Goal: Information Seeking & Learning: Learn about a topic

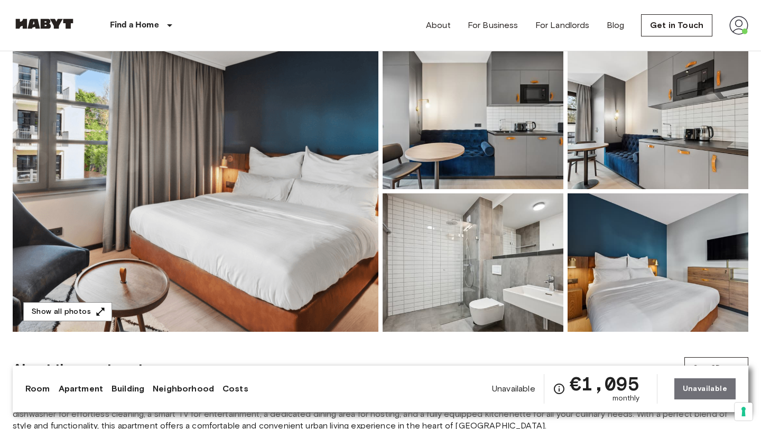
click at [331, 222] on img at bounding box center [196, 191] width 366 height 281
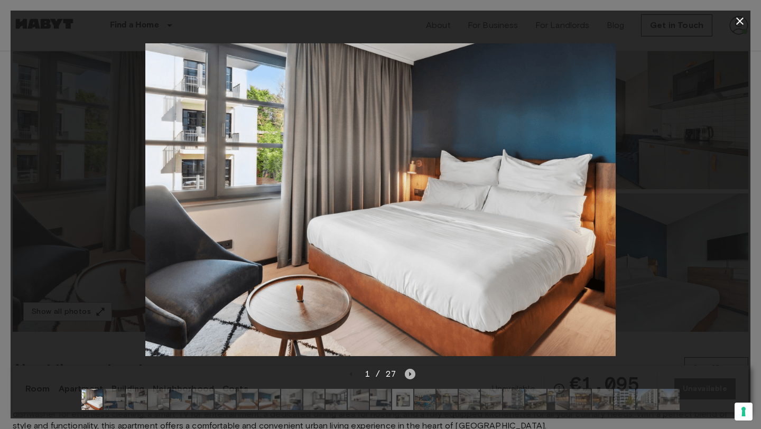
click at [412, 375] on icon "Next image" at bounding box center [410, 374] width 11 height 11
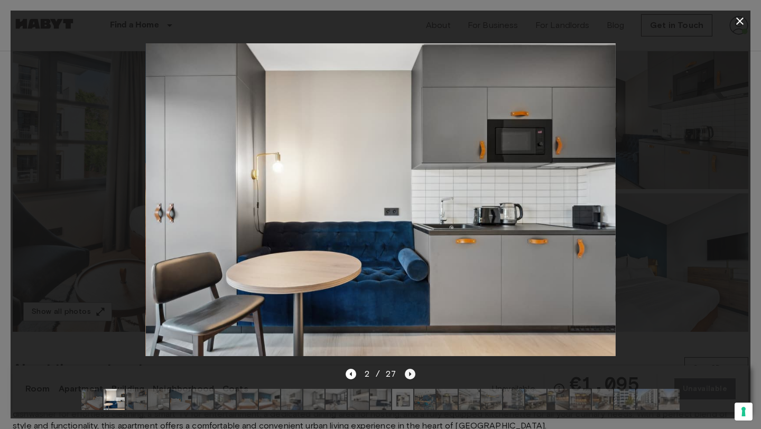
click at [412, 375] on icon "Next image" at bounding box center [410, 374] width 11 height 11
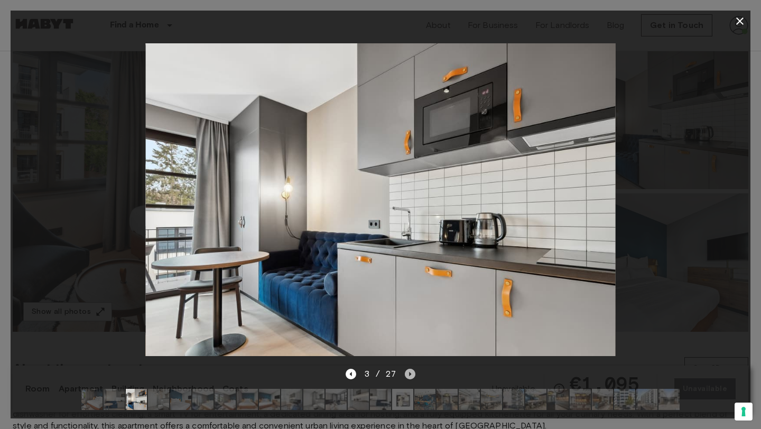
click at [412, 375] on icon "Next image" at bounding box center [410, 374] width 11 height 11
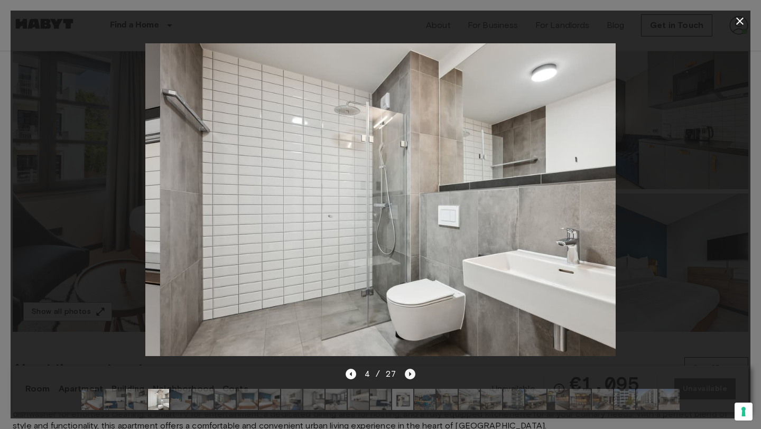
click at [412, 375] on icon "Next image" at bounding box center [410, 374] width 11 height 11
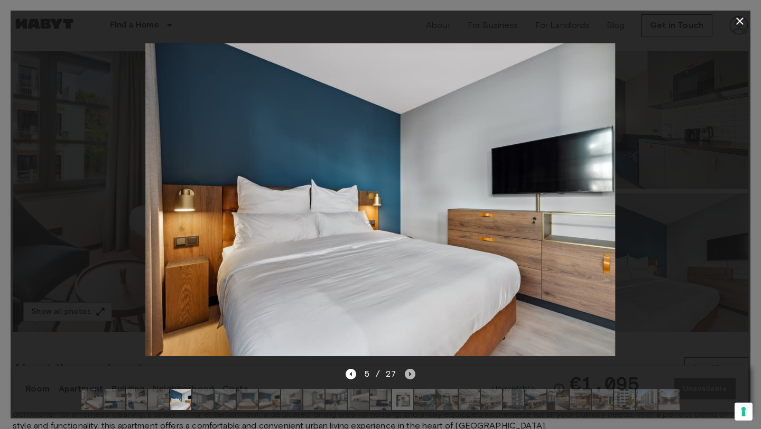
click at [412, 375] on icon "Next image" at bounding box center [410, 374] width 11 height 11
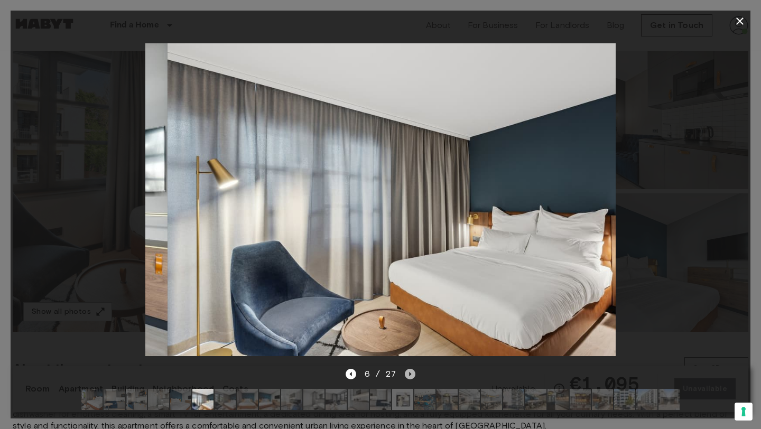
click at [412, 375] on icon "Next image" at bounding box center [410, 374] width 11 height 11
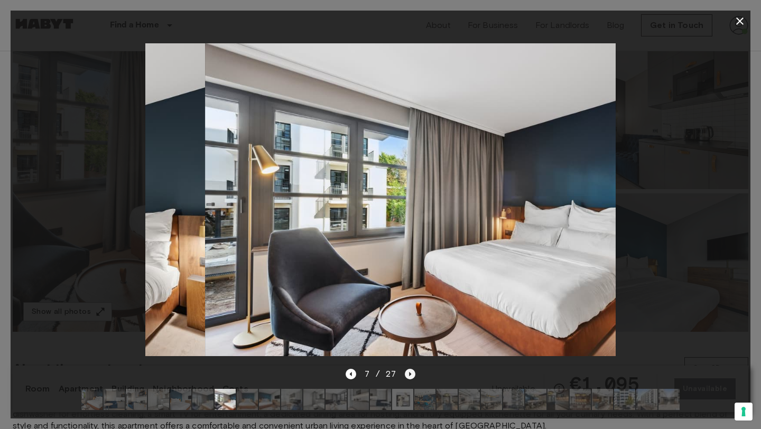
click at [412, 375] on icon "Next image" at bounding box center [410, 374] width 11 height 11
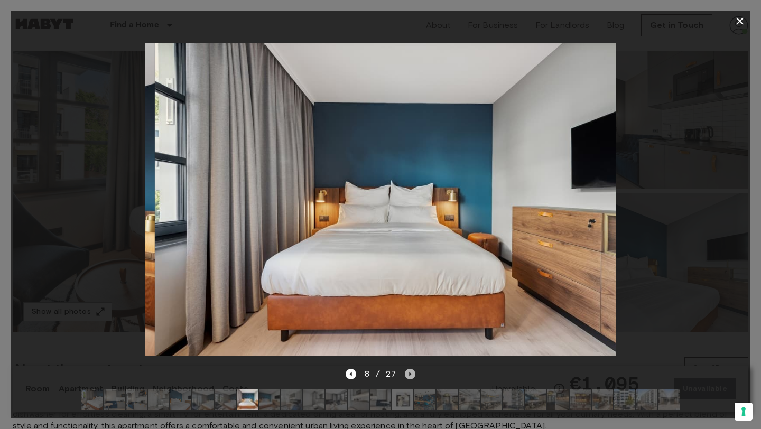
click at [412, 375] on icon "Next image" at bounding box center [410, 374] width 11 height 11
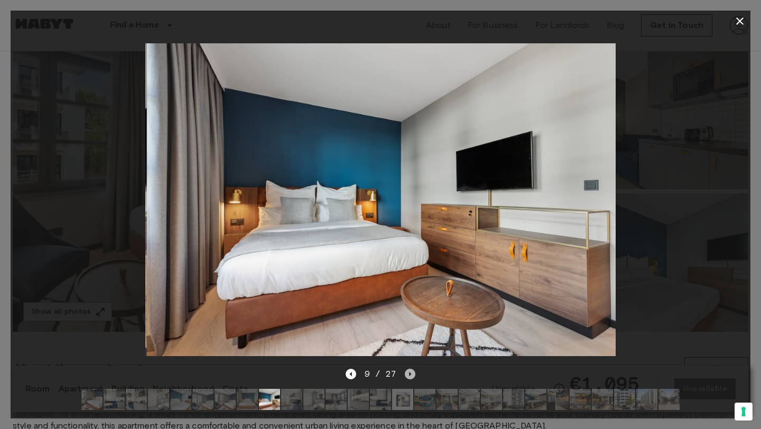
click at [412, 375] on icon "Next image" at bounding box center [410, 374] width 11 height 11
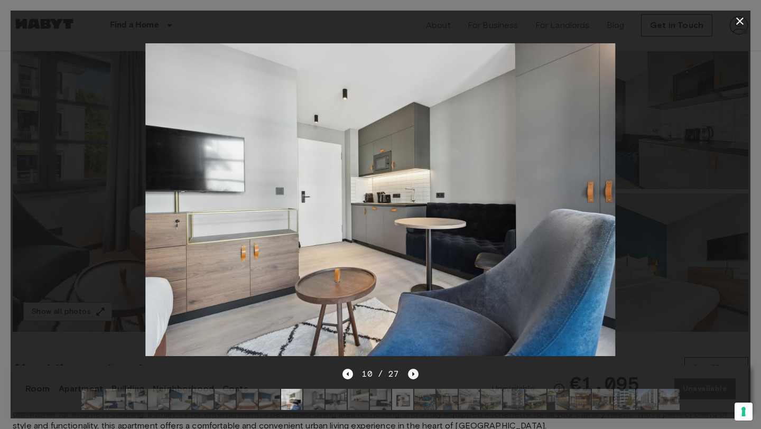
click at [412, 375] on icon "Next image" at bounding box center [413, 374] width 2 height 4
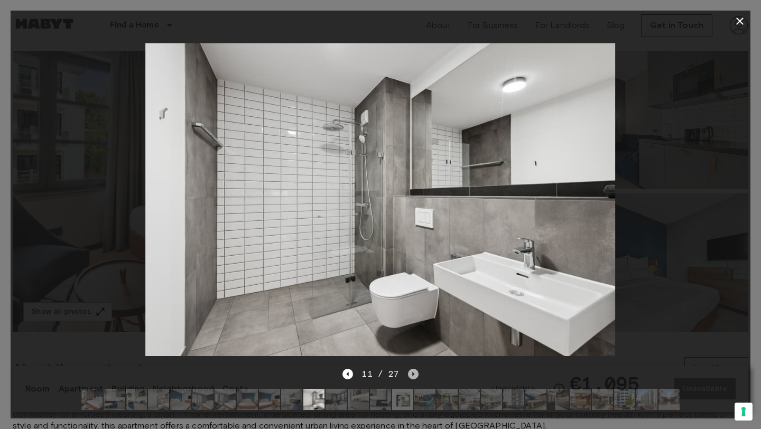
click at [412, 375] on icon "Next image" at bounding box center [413, 374] width 2 height 4
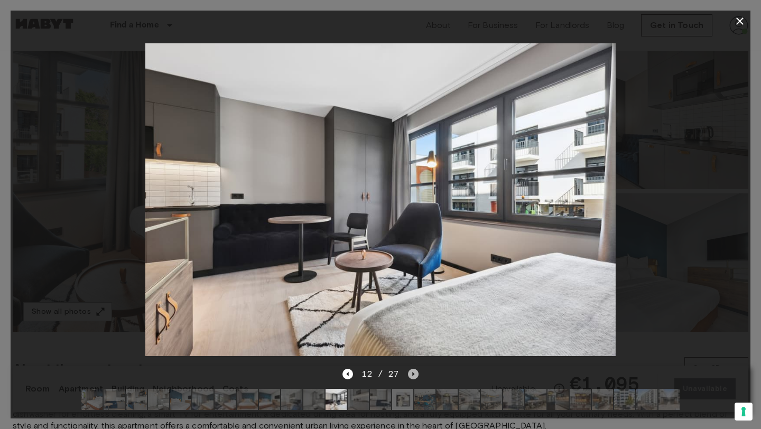
click at [412, 375] on icon "Next image" at bounding box center [413, 374] width 2 height 4
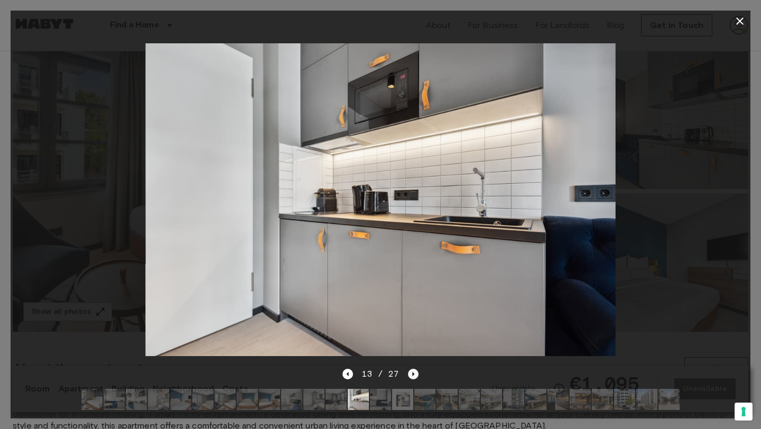
click at [412, 375] on icon "Next image" at bounding box center [413, 374] width 2 height 4
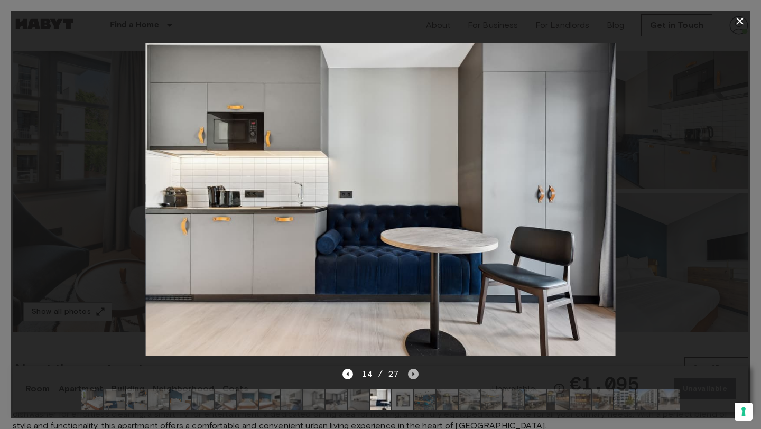
click at [412, 375] on icon "Next image" at bounding box center [413, 374] width 2 height 4
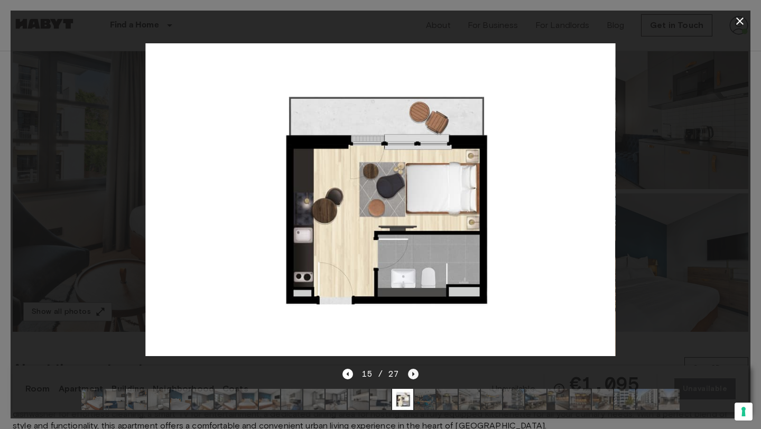
click at [412, 374] on icon "Next image" at bounding box center [413, 374] width 2 height 4
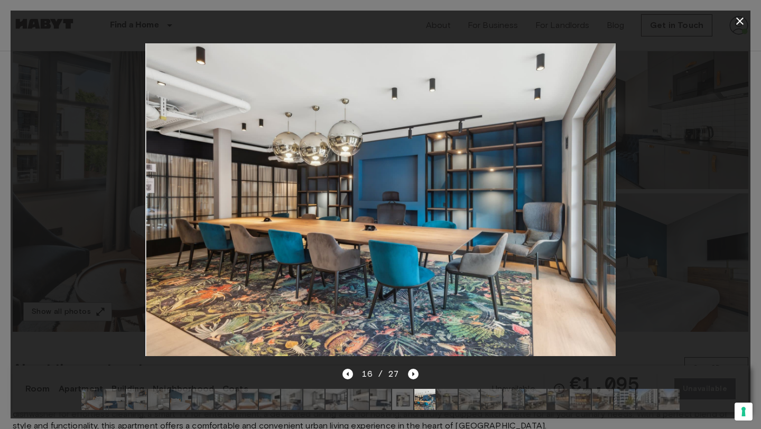
click at [89, 406] on img at bounding box center [91, 399] width 21 height 21
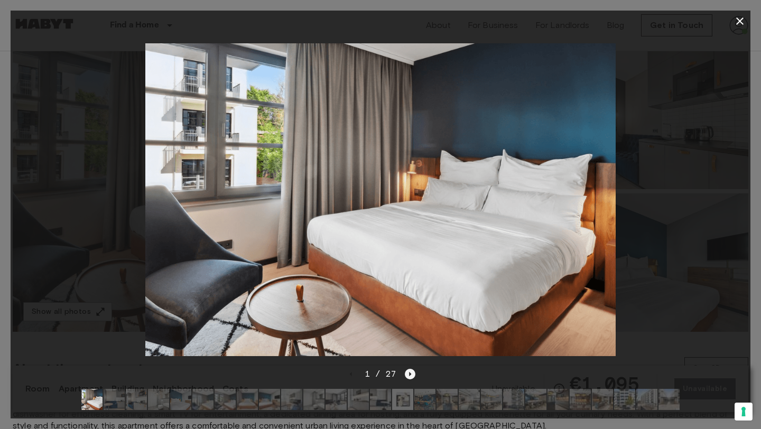
click at [414, 375] on icon "Next image" at bounding box center [410, 374] width 11 height 11
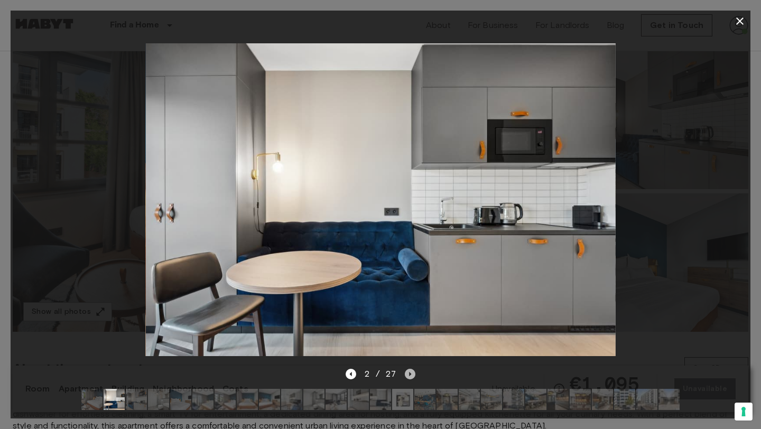
click at [413, 376] on icon "Next image" at bounding box center [410, 374] width 11 height 11
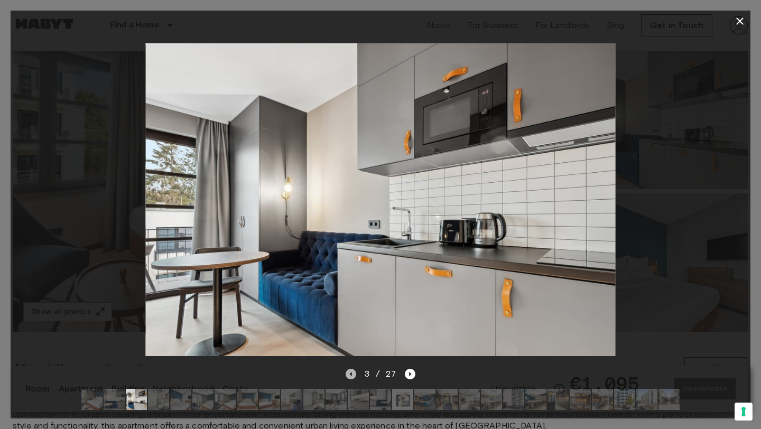
click at [353, 374] on icon "Previous image" at bounding box center [351, 374] width 11 height 11
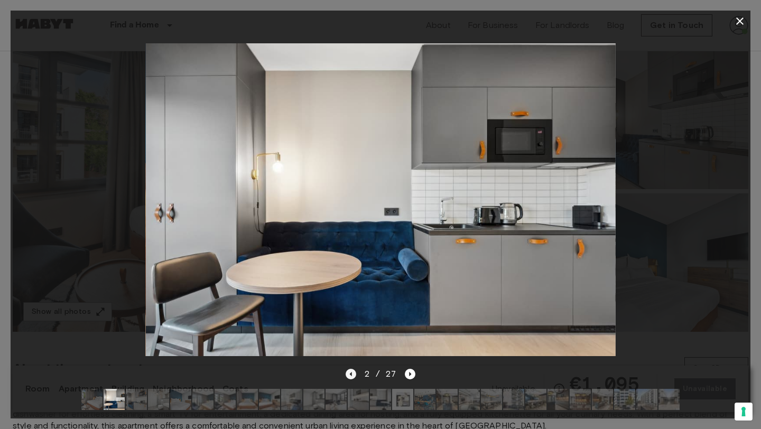
click at [353, 374] on icon "Previous image" at bounding box center [351, 374] width 11 height 11
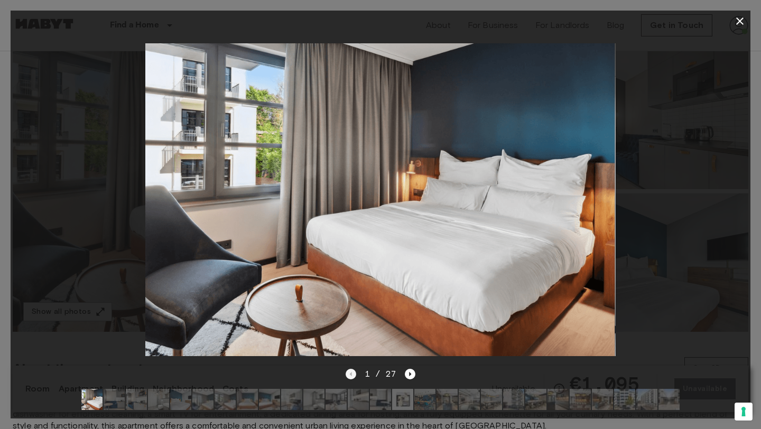
click at [353, 374] on div "1 / 27" at bounding box center [381, 374] width 70 height 13
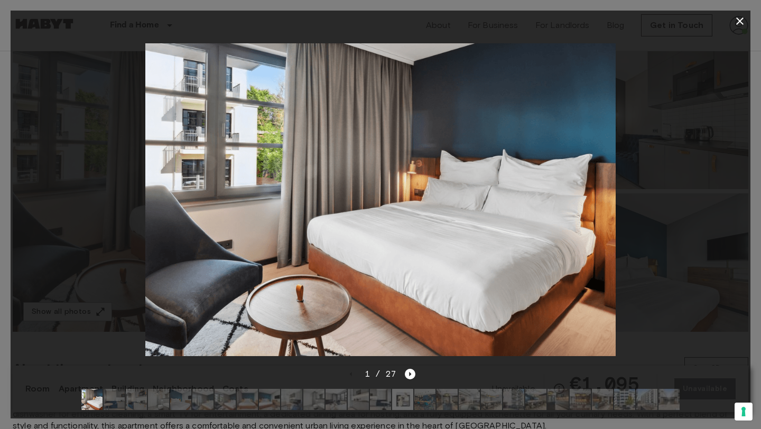
click at [179, 399] on img at bounding box center [180, 399] width 21 height 21
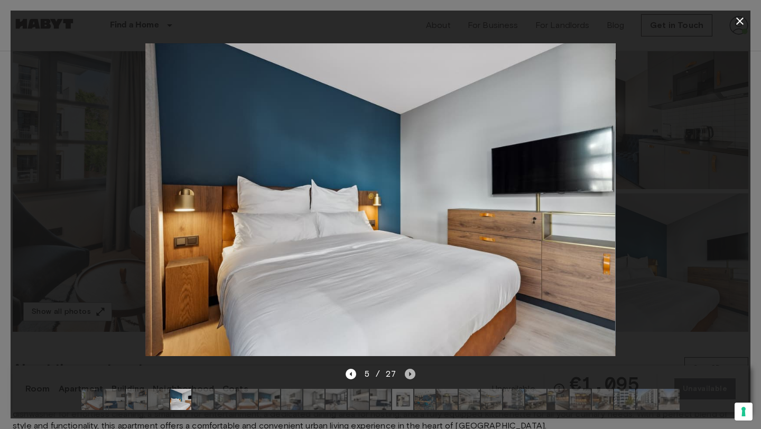
click at [415, 372] on icon "Next image" at bounding box center [410, 374] width 11 height 11
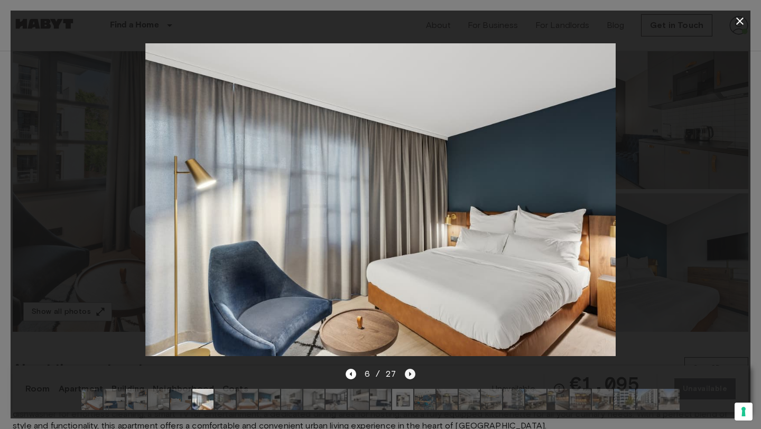
click at [415, 372] on icon "Next image" at bounding box center [410, 374] width 11 height 11
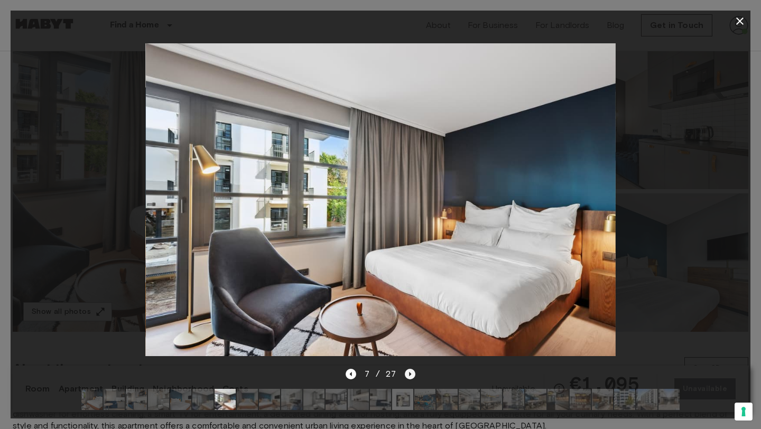
click at [415, 372] on icon "Next image" at bounding box center [410, 374] width 11 height 11
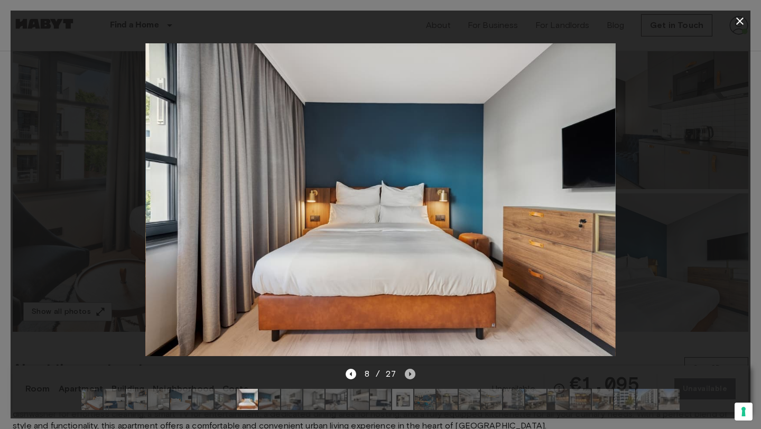
click at [415, 372] on icon "Next image" at bounding box center [410, 374] width 11 height 11
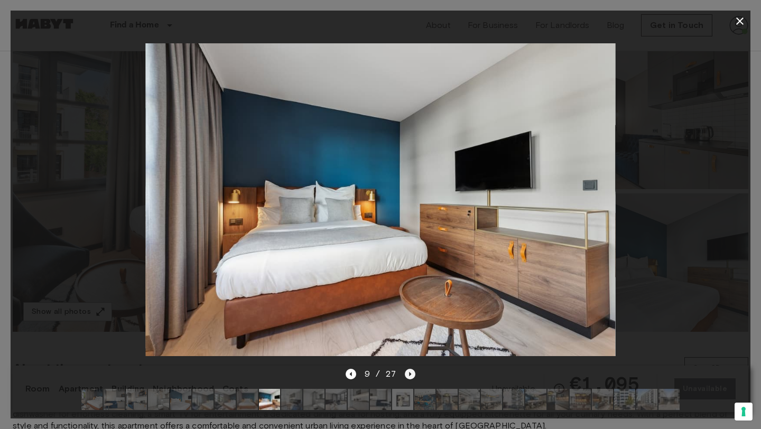
click at [415, 372] on icon "Next image" at bounding box center [410, 374] width 11 height 11
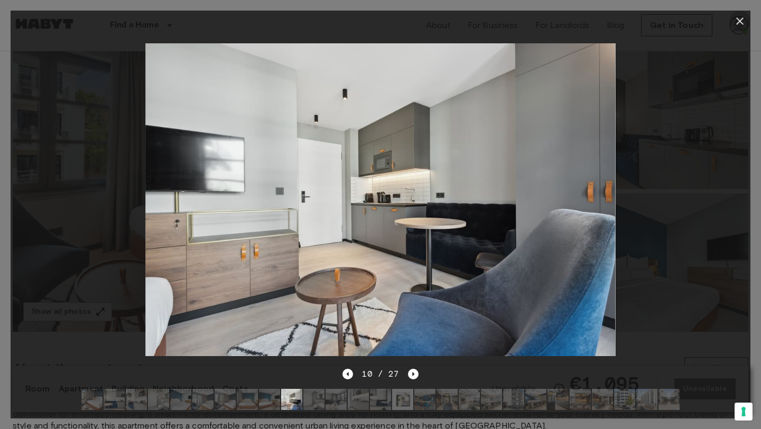
click at [738, 22] on icon "button" at bounding box center [739, 20] width 7 height 7
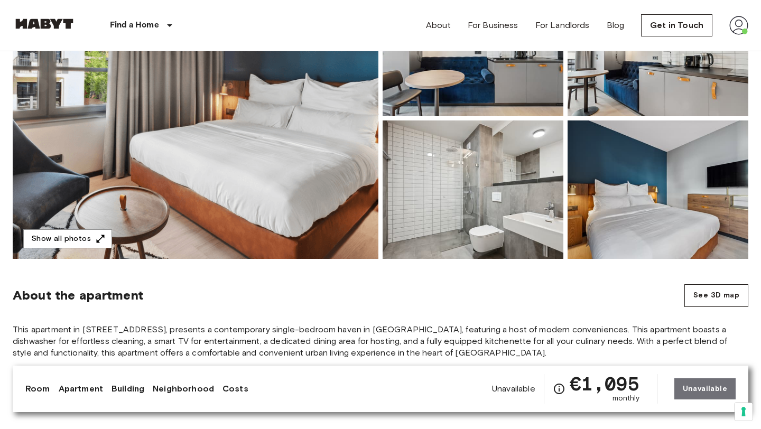
scroll to position [181, 0]
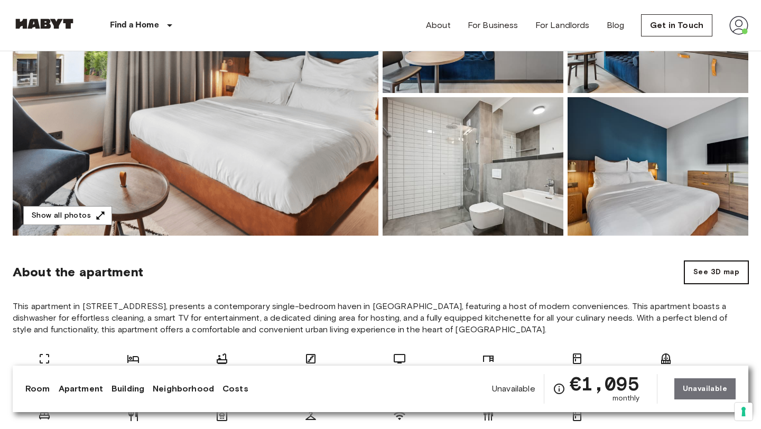
click at [711, 282] on button "See 3D map" at bounding box center [716, 272] width 64 height 23
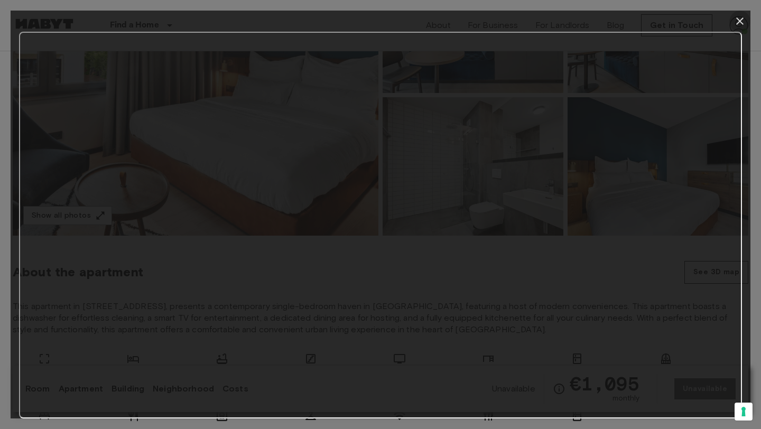
click at [739, 22] on icon "button" at bounding box center [739, 20] width 7 height 7
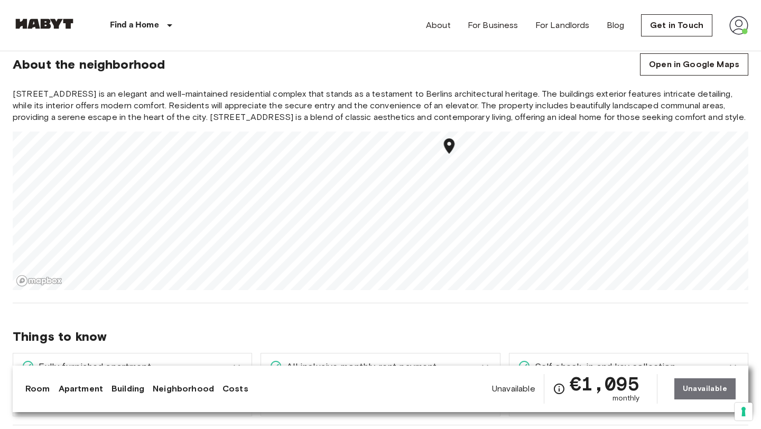
scroll to position [908, 0]
